Goal: Answer question/provide support

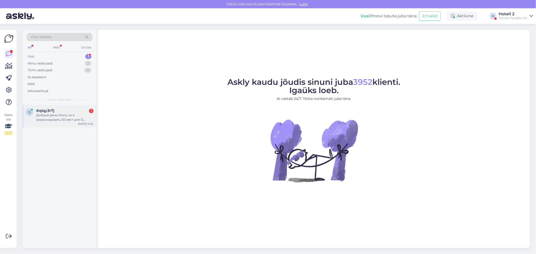
click at [48, 115] on div "Добрый день! Могу ли я заюронировать 50 мест для 12 классов на 17 - 18 декабря?" at bounding box center [64, 117] width 57 height 9
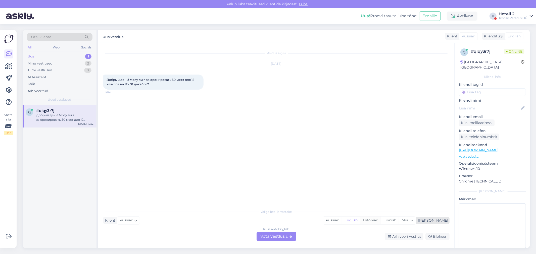
click at [381, 217] on div "Estonian" at bounding box center [370, 221] width 21 height 8
click at [272, 235] on div "Russian to Estonian Võta vestlus üle" at bounding box center [277, 236] width 40 height 9
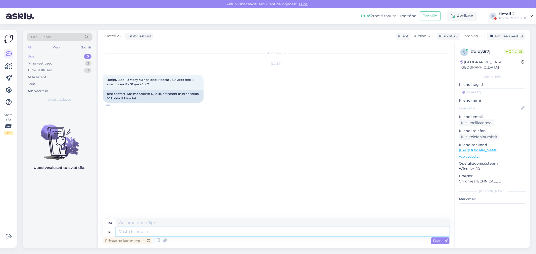
click at [140, 233] on textarea at bounding box center [283, 232] width 334 height 9
type textarea "Tere"
type textarea "Привет"
type textarea "Tere!"
type textarea "Привет!"
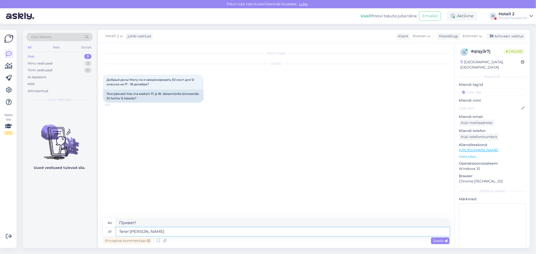
type textarea "Tere! Kui"
type textarea "Привет! Если"
type textarea "Tere! Kui soovite"
type textarea "Привет! Если хочешь"
type textarea "Tere! Kui soovite hotelli"
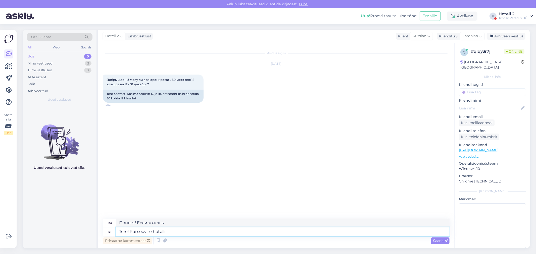
type textarea "Привет! Если вам нужен отель"
type textarea "Tere! Kui soovite hotelli ööbima"
type textarea "Здравствуйте! Если вы хотите остановиться в отеле"
type textarea "Tere! Kui soovite hotelli ööbima tulla,"
type textarea "Здравствуйте! Если вы хотите остановиться в отеле,"
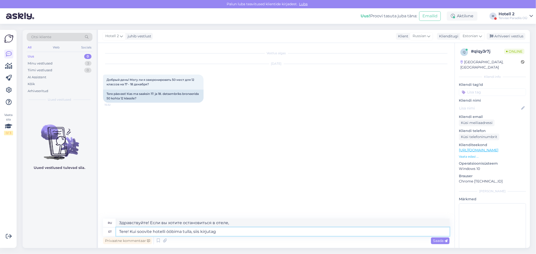
type textarea "Tere! Kui soovite hotelli ööbima tulla, siis kirjutage"
type textarea "Здравствуйте! Если вы хотите остановиться в отеле, напишите."
type textarea "Tere! Kui soovite hotelli ööbima tulla, siis kirjutage hoy"
type textarea "Здравствуйте! Если хотите остановиться в отеле, напишите мне."
type textarea "Tere! Kui soovite hotelli ööbima tulla, siis kirjutage hotell"
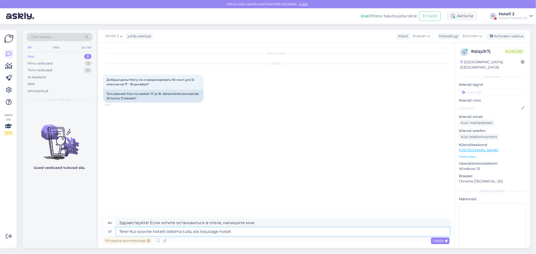
type textarea "Здравствуйте! Если вы хотите остановиться в отеле, пожалуйста, напишите в отель."
type textarea "Tere! Kui soovite hotelli ööbima tulla, siis kirjutage hotell@s"
type textarea "Здравствуйте! Если хотите остановиться в отеле, напишите hotel@"
type textarea "Tere! Kui soovite hotelli ööbima tulla, siis kirjutage hotell@spa.ee"
type textarea "Здравствуйте! Если вы хотите остановиться в отеле, напишите на hotell@spa.ee"
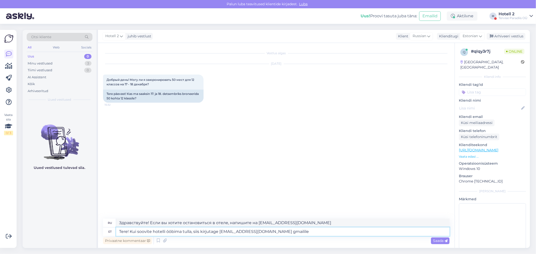
type textarea "Tere! Kui soovite hotelli ööbima tulla, siis kirjutage hotell@spa.ee gmailile."
type textarea "Здравствуйте! Если вы хотите остановиться в отеле, напишите на hotell@spa.ee gm…"
type textarea "Tere! Kui soovite hotelli ööbima tulla, siis kirjutage hotell@spa.ee gmailile."
click at [445, 241] on icon at bounding box center [446, 241] width 3 height 3
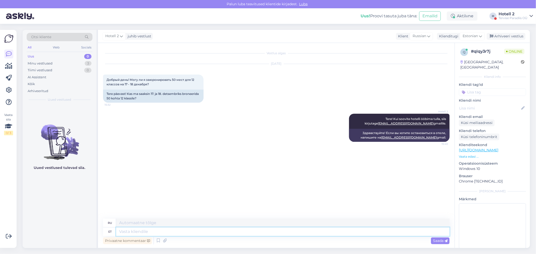
click at [211, 230] on textarea at bounding box center [283, 232] width 334 height 9
type textarea "L"
type textarea "Л"
type textarea "Li"
type textarea "Ли"
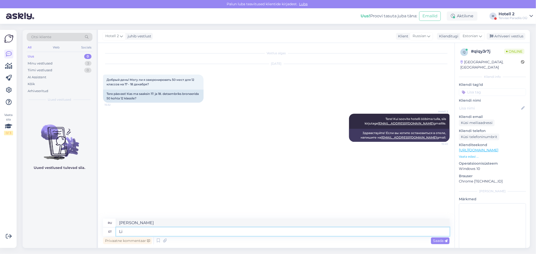
type textarea "Lis"
type textarea "Добавлять"
type textarea "L"
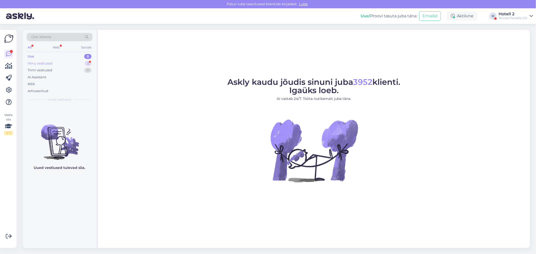
click at [44, 63] on div "Minu vestlused" at bounding box center [40, 63] width 25 height 5
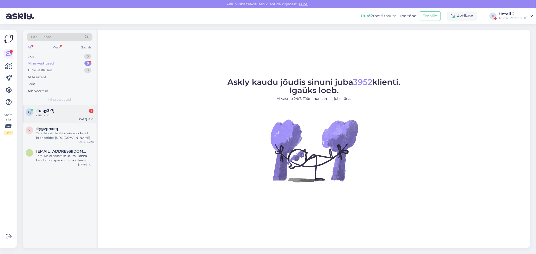
click at [49, 112] on span "#qlqy3r7j" at bounding box center [45, 111] width 18 height 5
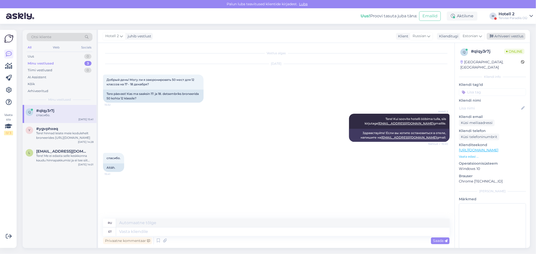
click at [502, 36] on div "Arhiveeri vestlus" at bounding box center [506, 36] width 39 height 7
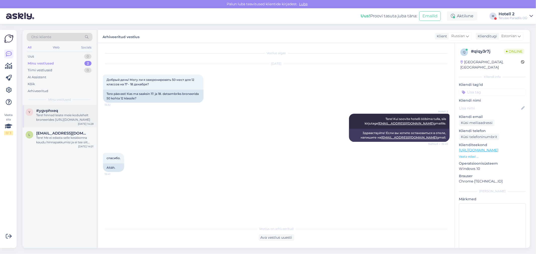
click at [66, 116] on div "Tere! hinnad leiate meie kodulehelt broneerides [URL][DOMAIN_NAME]" at bounding box center [64, 117] width 57 height 9
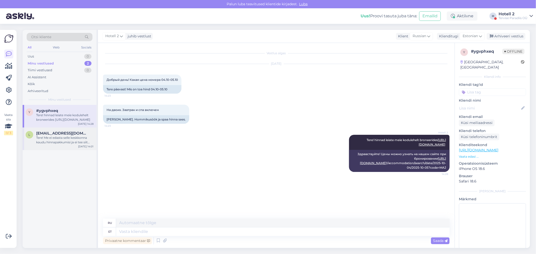
click at [66, 143] on div "Tere! Me ei edasta selle keskkonna kaudu hinnapakkumisi ja ei tee siit otsebron…" at bounding box center [64, 140] width 57 height 9
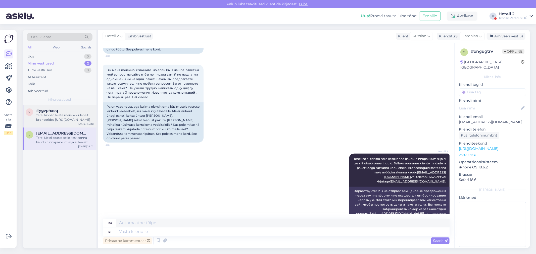
click at [66, 118] on div "Tere! hinnad leiate meie kodulehelt broneerides [URL][DOMAIN_NAME]" at bounding box center [64, 117] width 57 height 9
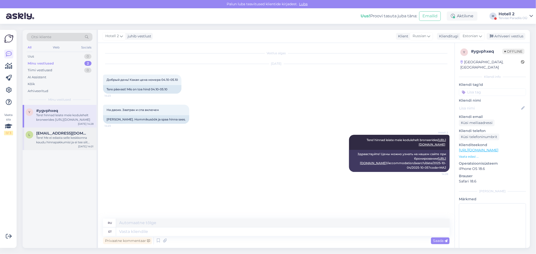
click at [58, 134] on span "[EMAIL_ADDRESS][DOMAIN_NAME]" at bounding box center [62, 133] width 52 height 5
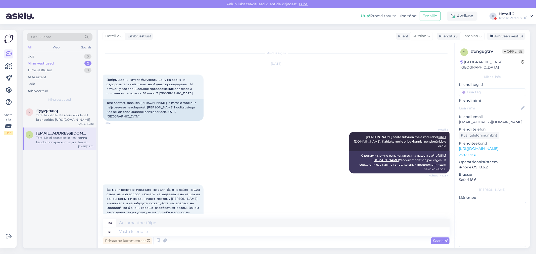
scroll to position [209, 0]
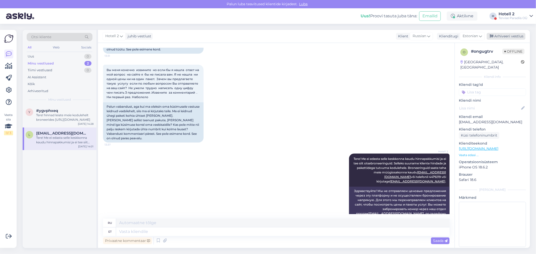
click at [505, 33] on div "Arhiveeri vestlus" at bounding box center [506, 36] width 39 height 7
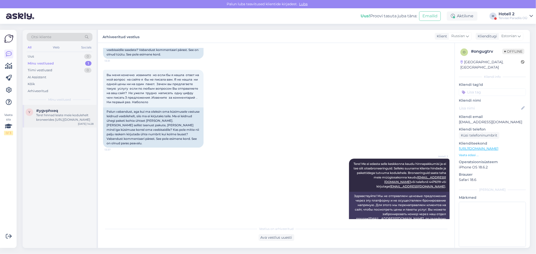
click at [65, 119] on div "Tere! hinnad leiate meie kodulehelt broneerides [URL][DOMAIN_NAME]" at bounding box center [64, 117] width 57 height 9
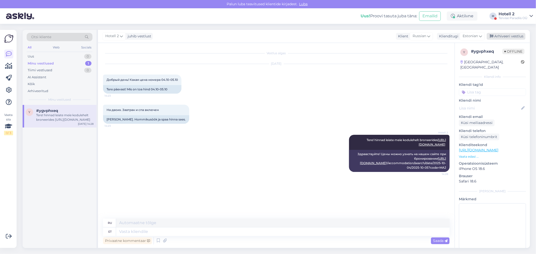
click at [515, 34] on div "Arhiveeri vestlus" at bounding box center [506, 36] width 39 height 7
